Goal: Task Accomplishment & Management: Complete application form

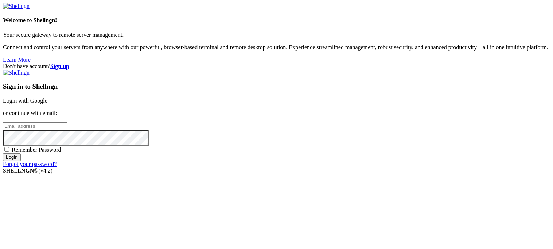
click at [67, 122] on input "email" at bounding box center [35, 126] width 65 height 8
click at [69, 63] on strong "Sign up" at bounding box center [59, 66] width 19 height 6
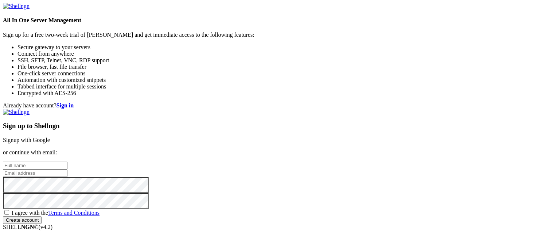
click at [67, 162] on input "text" at bounding box center [35, 166] width 65 height 8
type input "[PERSON_NAME]"
click at [67, 170] on input "email" at bounding box center [35, 174] width 65 height 8
type input "[EMAIL_ADDRESS][DOMAIN_NAME]"
click at [100, 210] on span "I agree with the Terms and Conditions" at bounding box center [56, 213] width 88 height 6
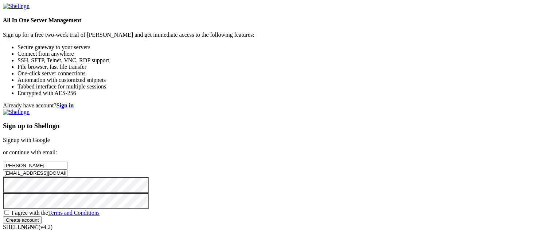
click at [9, 210] on input "I agree with the Terms and Conditions" at bounding box center [6, 212] width 5 height 5
checkbox input "true"
click at [42, 219] on input "Create account" at bounding box center [22, 221] width 39 height 8
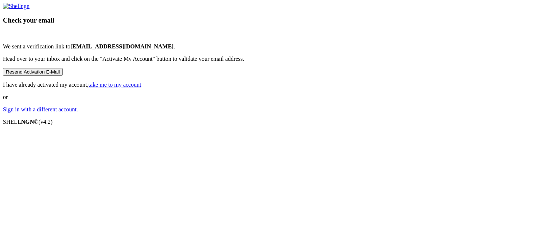
click at [141, 88] on link "take me to my account" at bounding box center [115, 85] width 53 height 6
